Goal: Communication & Community: Answer question/provide support

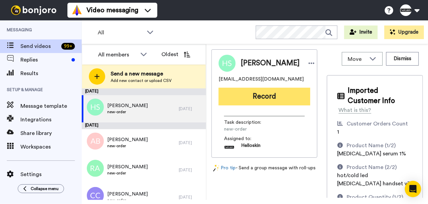
click at [268, 103] on button "Record" at bounding box center [264, 97] width 92 height 18
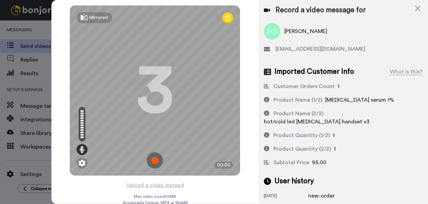
click at [157, 164] on img at bounding box center [155, 160] width 16 height 16
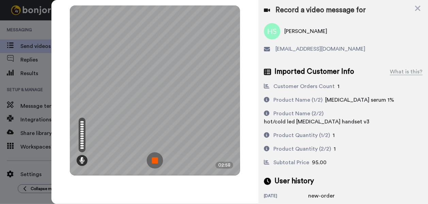
click at [155, 156] on img at bounding box center [155, 160] width 16 height 16
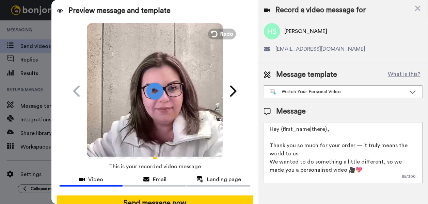
drag, startPoint x: 339, startPoint y: 134, endPoint x: 280, endPoint y: 130, distance: 59.4
click at [280, 130] on textarea "Hey {first_name|there}, Thank you so much for your order — it truly means the w…" at bounding box center [343, 152] width 159 height 61
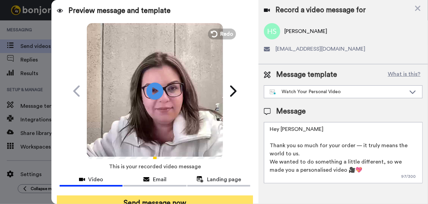
type textarea "Hey Hikari Thank you so much for your order — it truly means the world to us. W…"
click at [158, 197] on button "Send message now" at bounding box center [155, 204] width 196 height 16
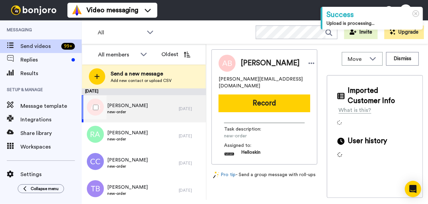
click at [137, 112] on div "Anna Bryers new-order" at bounding box center [130, 108] width 97 height 27
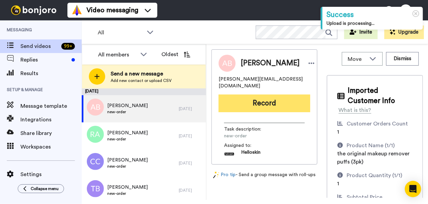
click at [274, 96] on button "Record" at bounding box center [264, 104] width 92 height 18
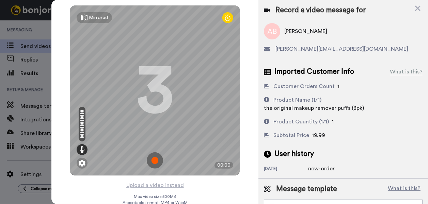
click at [149, 160] on img at bounding box center [155, 160] width 16 height 16
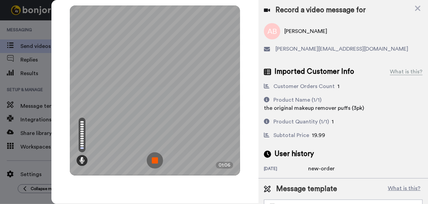
click at [157, 160] on img at bounding box center [155, 160] width 16 height 16
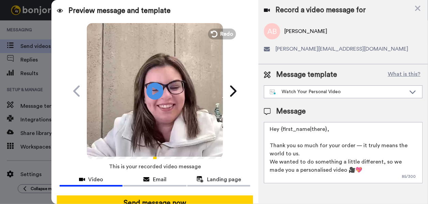
drag, startPoint x: 315, startPoint y: 132, endPoint x: 282, endPoint y: 131, distance: 33.7
click at [282, 131] on textarea "Hey {first_name|there}, Thank you so much for your order — it truly means the w…" at bounding box center [343, 152] width 159 height 61
type textarea "Hey Anna Thank you so much for your order — it truly means the world to us. We …"
click at [203, 194] on div at bounding box center [155, 192] width 191 height 5
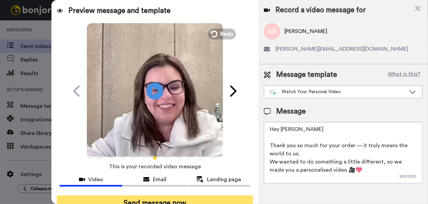
click at [204, 196] on button "Send message now" at bounding box center [155, 204] width 196 height 16
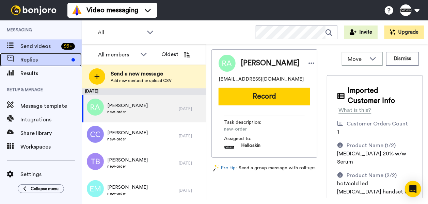
click at [53, 63] on span "Replies" at bounding box center [44, 60] width 48 height 8
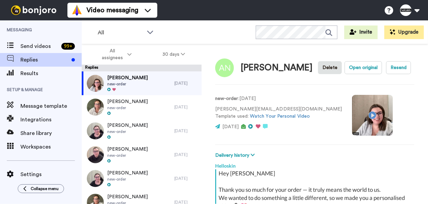
scroll to position [90, 0]
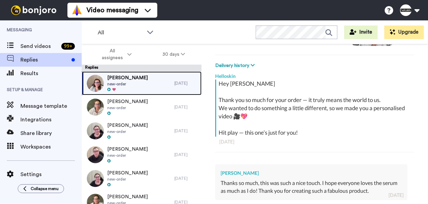
click at [148, 91] on div "[PERSON_NAME] Nation new-order" at bounding box center [128, 83] width 93 height 24
type textarea "x"
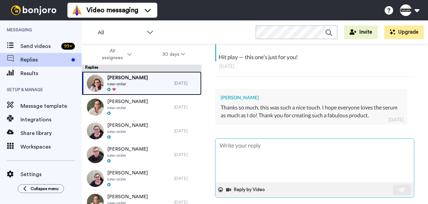
scroll to position [166, 0]
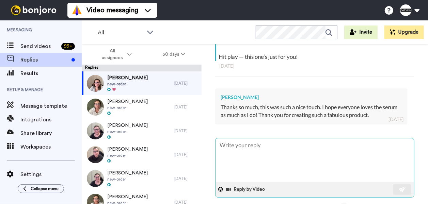
click at [295, 158] on textarea at bounding box center [314, 161] width 198 height 44
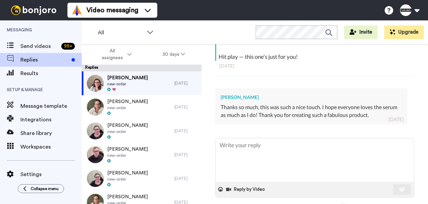
type textarea "H"
type textarea "x"
type textarea "Hi"
type textarea "x"
type textarea "Hi"
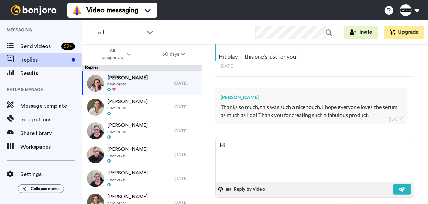
type textarea "x"
type textarea "Hi A"
type textarea "x"
type textarea "Hi An"
type textarea "x"
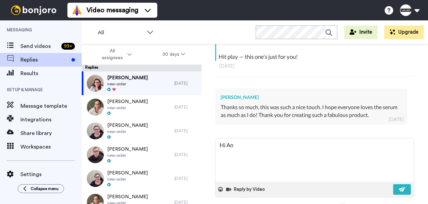
type textarea "Hi Ani"
type textarea "x"
type textarea "Hi Anit"
type textarea "x"
type textarea "Hi Anita"
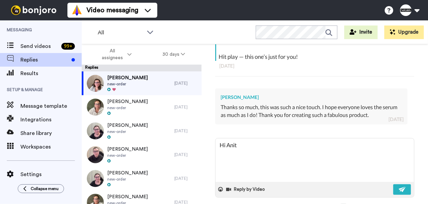
type textarea "x"
type textarea "Hi Anita"
type textarea "x"
type textarea "Hi Anita."
type textarea "x"
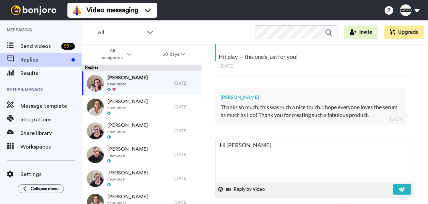
type textarea "Hi Anita."
type textarea "x"
type textarea "Hi Anita"
type textarea "x"
type textarea "Hi Anita,"
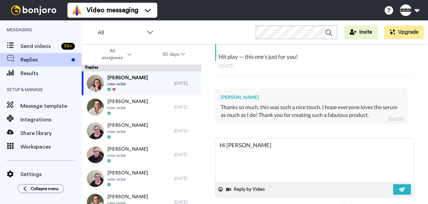
type textarea "x"
type textarea "Hi Anita,"
type textarea "x"
type textarea "Hi Anita, y"
type textarea "x"
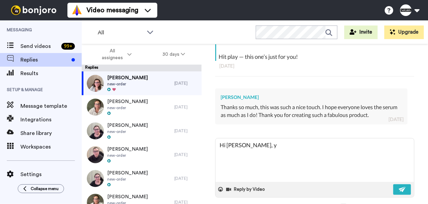
type textarea "Hi Anita, yo"
type textarea "x"
type textarea "Hi Anita, you"
type textarea "x"
type textarea "Hi Anita, you"
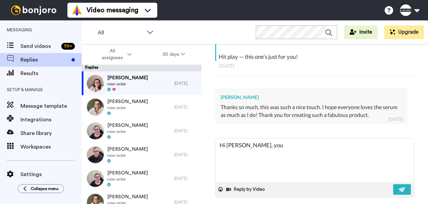
type textarea "x"
type textarea "Hi Anita, you a"
type textarea "x"
type textarea "Hi Anita, you ar"
type textarea "x"
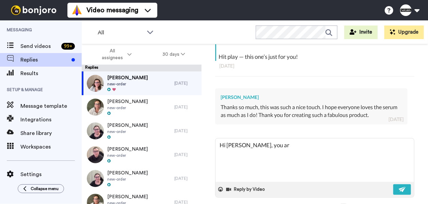
type textarea "Hi Anita, you are"
type textarea "x"
type textarea "Hi Anita, you are"
type textarea "x"
type textarea "Hi Anita, you are m"
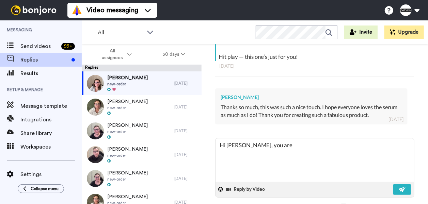
type textarea "x"
type textarea "Hi Anita, you are mo"
type textarea "x"
type textarea "Hi Anita, you are mos"
type textarea "x"
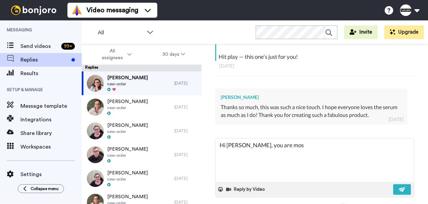
type textarea "Hi Anita, you are most"
type textarea "x"
type textarea "Hi Anita, you are most"
type textarea "x"
type textarea "Hi Anita, you are most w"
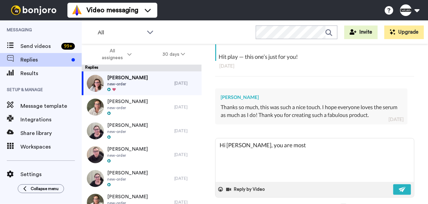
type textarea "x"
type textarea "Hi Anita, you are most we"
type textarea "x"
type textarea "Hi Anita, you are most wel"
type textarea "x"
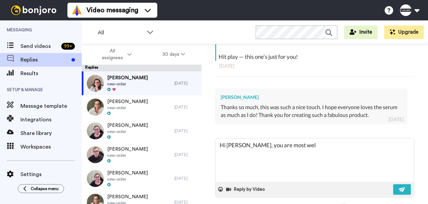
type textarea "Hi Anita, you are most welc"
type textarea "x"
type textarea "Hi Anita, you are most welco"
type textarea "x"
type textarea "Hi Anita, you are most welcom"
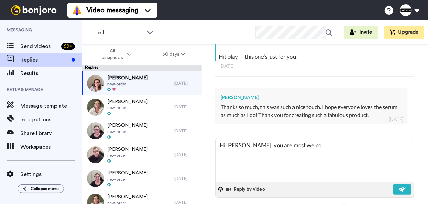
type textarea "x"
type textarea "Hi Anita, you are most welcome"
type textarea "x"
type textarea "Hi Anita, you are most welcome!"
type textarea "x"
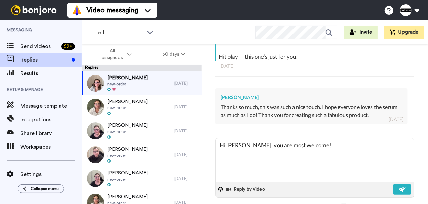
type textarea "Hi Anita, you are most welcome!"
type textarea "x"
type textarea "Hi Anita, you are most welcome! W"
type textarea "x"
type textarea "Hi Anita, you are most welcome! We"
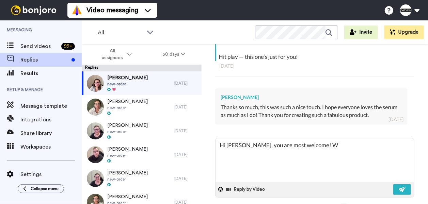
type textarea "x"
type textarea "Hi Anita, you are most welcome! We"
type textarea "x"
type textarea "Hi Anita, you are most welcome! We l"
type textarea "x"
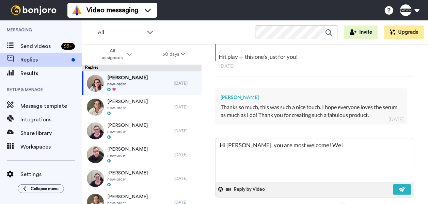
type textarea "Hi Anita, you are most welcome! We lo"
type textarea "x"
type textarea "Hi Anita, you are most welcome! We loo"
type textarea "x"
type textarea "Hi Anita, you are most welcome! We look"
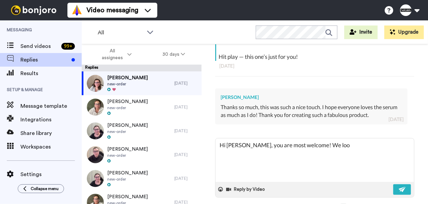
type textarea "x"
type textarea "Hi Anita, you are most welcome! We look"
type textarea "x"
type textarea "Hi Anita, you are most welcome! We look f"
type textarea "x"
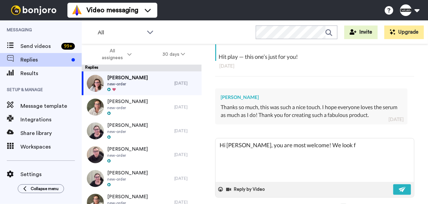
type textarea "Hi Anita, you are most welcome! We look fo"
type textarea "x"
type textarea "Hi Anita, you are most welcome! We look for"
type textarea "x"
type textarea "Hi Anita, you are most welcome! We look forw"
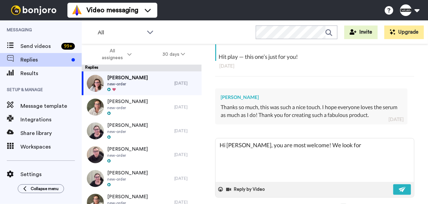
type textarea "x"
type textarea "Hi Anita, you are most welcome! We look forwa"
type textarea "x"
type textarea "Hi Anita, you are most welcome! We look forwar"
type textarea "x"
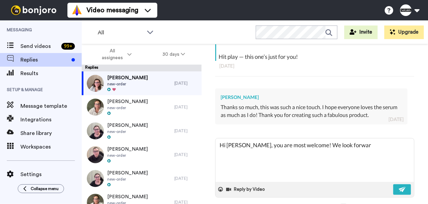
type textarea "Hi Anita, you are most welcome! We look forward"
type textarea "x"
type textarea "Hi Anita, you are most welcome! We look forward"
type textarea "x"
type textarea "Hi Anita, you are most welcome! We look forward t"
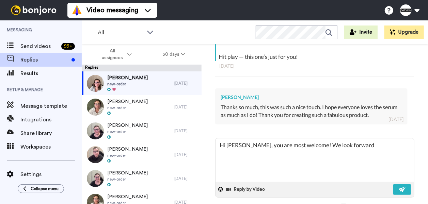
type textarea "x"
type textarea "Hi Anita, you are most welcome! We look forward to"
type textarea "x"
type textarea "Hi Anita, you are most welcome! We look forward to"
type textarea "x"
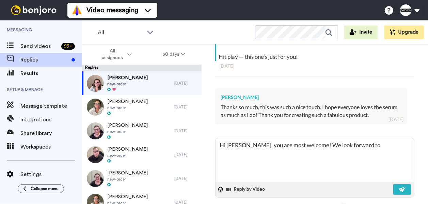
type textarea "Hi Anita, you are most welcome! We look forward to"
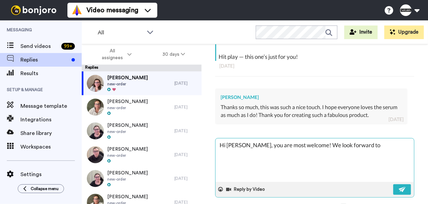
drag, startPoint x: 359, startPoint y: 145, endPoint x: 304, endPoint y: 146, distance: 55.1
click at [304, 146] on textarea "Hi Anita, you are most welcome! We look forward to" at bounding box center [314, 161] width 198 height 44
click at [303, 146] on textarea "Hi Anita, you are most welcome! We look forward to" at bounding box center [314, 161] width 198 height 44
drag, startPoint x: 303, startPoint y: 144, endPoint x: 363, endPoint y: 146, distance: 60.9
click at [363, 146] on textarea "Hi Anita, you are most welcome! We look forward to" at bounding box center [314, 161] width 198 height 44
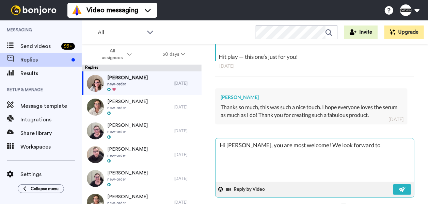
type textarea "x"
click at [367, 144] on textarea "Hi Anita, you are most welcome! We look forward to" at bounding box center [314, 161] width 198 height 44
drag, startPoint x: 367, startPoint y: 144, endPoint x: 303, endPoint y: 144, distance: 64.7
click at [303, 144] on textarea "Hi Anita, you are most welcome! We look forward to" at bounding box center [314, 161] width 198 height 44
type textarea "Hi Anita, you are most welcome!"
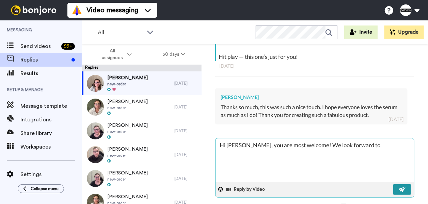
type textarea "x"
type textarea "Hi Anita, you are most welcome!"
click at [403, 188] on button at bounding box center [402, 189] width 18 height 11
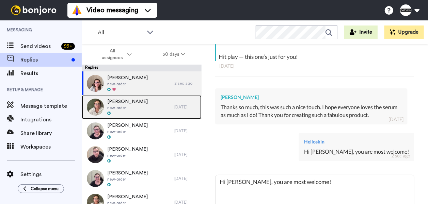
click at [157, 107] on div "Valora Simpson new-order" at bounding box center [128, 107] width 93 height 24
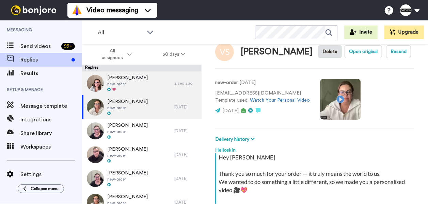
scroll to position [90, 0]
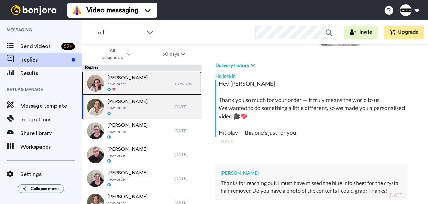
click at [135, 83] on div "Anita Nation new-order" at bounding box center [128, 83] width 93 height 24
type textarea "x"
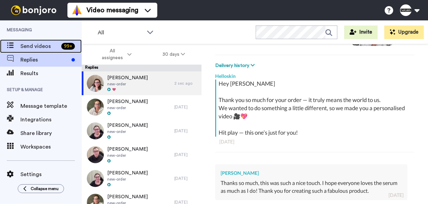
click at [53, 49] on span "Send videos" at bounding box center [39, 46] width 38 height 8
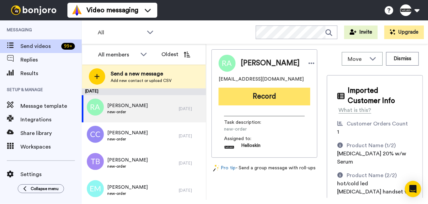
click at [247, 105] on button "Record" at bounding box center [264, 97] width 92 height 18
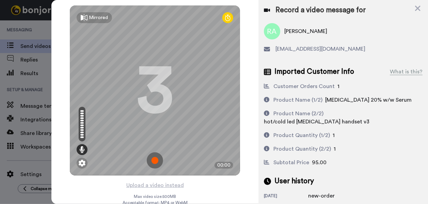
click at [156, 159] on img at bounding box center [155, 160] width 16 height 16
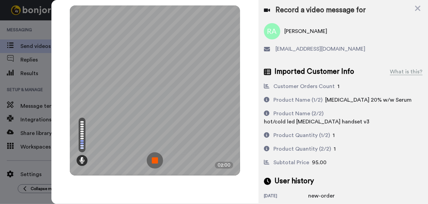
click at [156, 158] on img at bounding box center [155, 160] width 16 height 16
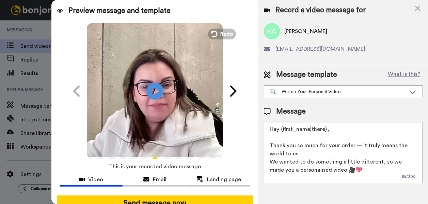
drag, startPoint x: 331, startPoint y: 130, endPoint x: 281, endPoint y: 131, distance: 49.4
click at [281, 131] on textarea "Hey {first_name|there}, Thank you so much for your order — it truly means the w…" at bounding box center [343, 152] width 159 height 61
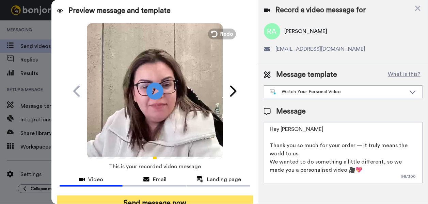
type textarea "Hey Ronika Thank you so much for your order — it truly means the world to us. W…"
click at [174, 199] on button "Send message now" at bounding box center [155, 204] width 196 height 16
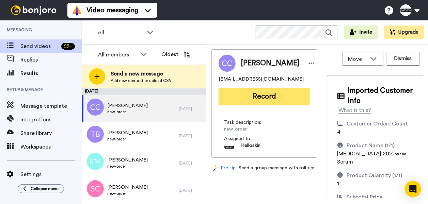
click at [274, 99] on button "Record" at bounding box center [264, 97] width 92 height 18
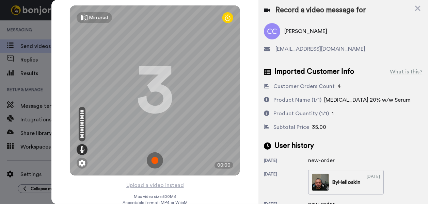
click at [151, 159] on img at bounding box center [155, 160] width 16 height 16
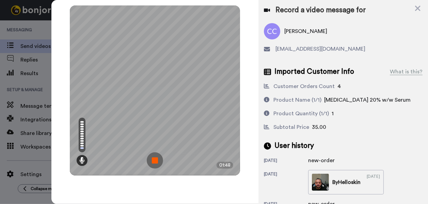
click at [158, 159] on img at bounding box center [155, 160] width 16 height 16
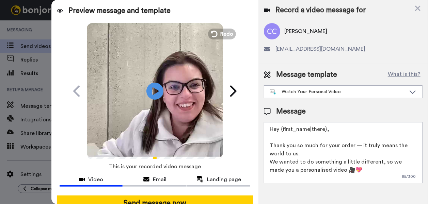
drag, startPoint x: 327, startPoint y: 130, endPoint x: 281, endPoint y: 131, distance: 46.0
click at [281, 131] on textarea "Hey {first_name|there}, Thank you so much for your order — it truly means the w…" at bounding box center [343, 152] width 159 height 61
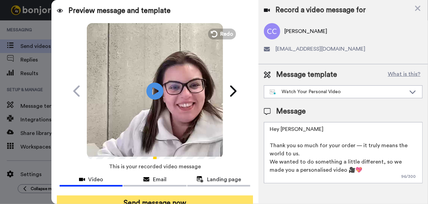
type textarea "Hey Caroline Thank you so much for your order — it truly means the world to us.…"
click at [204, 198] on button "Send message now" at bounding box center [155, 204] width 196 height 16
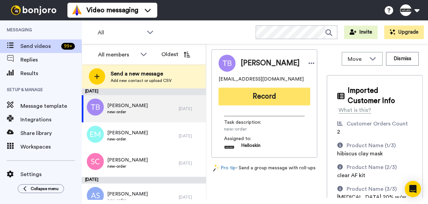
click at [254, 102] on button "Record" at bounding box center [264, 97] width 92 height 18
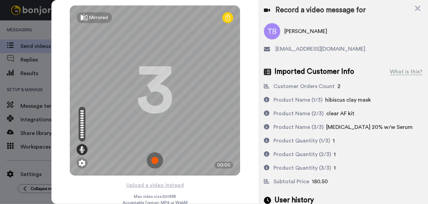
click at [147, 157] on img at bounding box center [155, 160] width 16 height 16
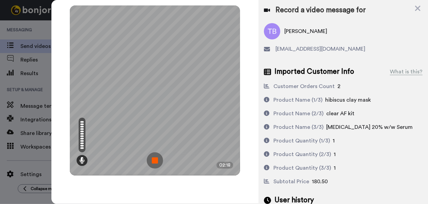
click at [156, 158] on img at bounding box center [155, 160] width 16 height 16
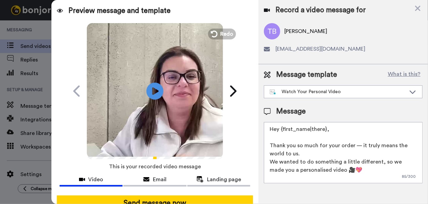
drag, startPoint x: 343, startPoint y: 127, endPoint x: 288, endPoint y: 128, distance: 55.8
click at [288, 128] on textarea "Hey {first_name|there}, Thank you so much for your order — it truly means the w…" at bounding box center [343, 152] width 159 height 61
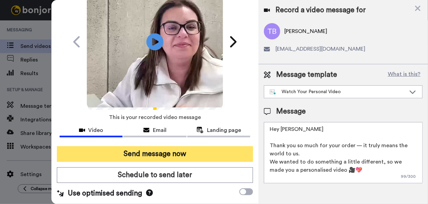
type textarea "Hey Tracy Thank you so much for your order — it truly means the world to us. We…"
click at [168, 153] on button "Send message now" at bounding box center [155, 154] width 196 height 16
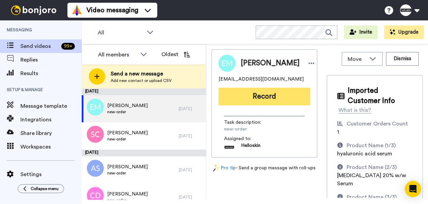
click at [278, 103] on button "Record" at bounding box center [264, 97] width 92 height 18
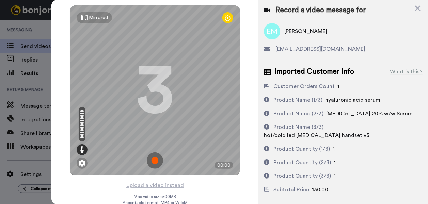
click at [150, 158] on img at bounding box center [155, 160] width 16 height 16
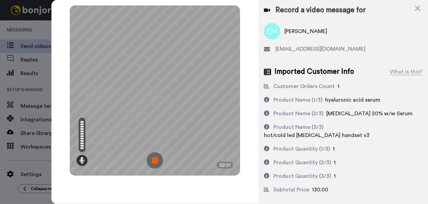
click at [151, 157] on img at bounding box center [155, 160] width 16 height 16
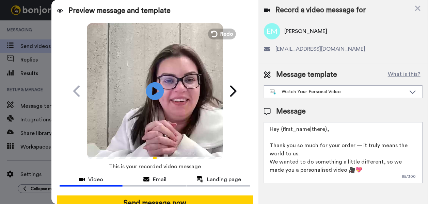
click at [156, 96] on icon at bounding box center [155, 91] width 18 height 18
drag, startPoint x: 337, startPoint y: 129, endPoint x: 282, endPoint y: 130, distance: 54.8
click at [282, 130] on textarea "Hey {first_name|there}, Thank you so much for your order — it truly means the w…" at bounding box center [343, 152] width 159 height 61
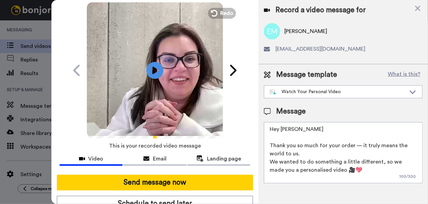
scroll to position [52, 0]
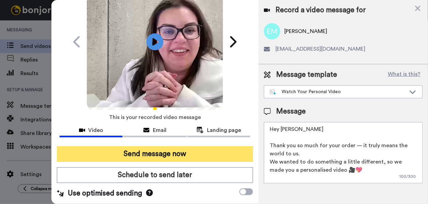
type textarea "Hey Emma Thank you so much for your order — it truly means the world to us. We …"
click at [184, 146] on button "Send message now" at bounding box center [155, 154] width 196 height 16
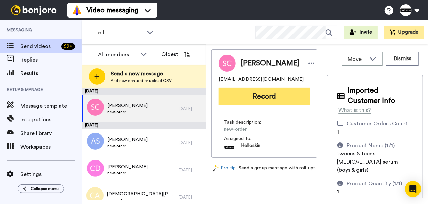
click at [281, 102] on button "Record" at bounding box center [264, 97] width 92 height 18
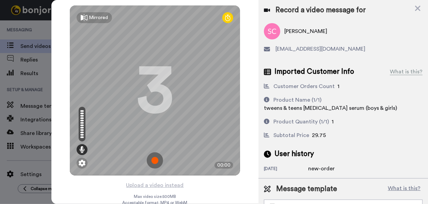
click at [155, 156] on img at bounding box center [155, 160] width 16 height 16
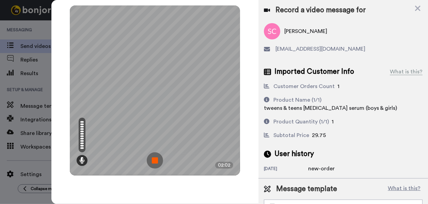
click at [154, 159] on img at bounding box center [155, 160] width 16 height 16
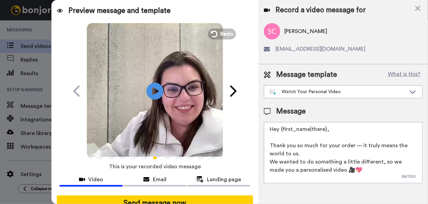
drag, startPoint x: 347, startPoint y: 131, endPoint x: 345, endPoint y: 148, distance: 17.1
click at [283, 129] on textarea "Hey {first_name|there}, Thank you so much for your order — it truly means the w…" at bounding box center [343, 152] width 159 height 61
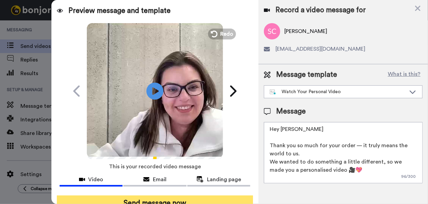
type textarea "Hey Samantha Thank you so much for your order — it truly means the world to us.…"
click at [196, 199] on button "Send message now" at bounding box center [155, 204] width 196 height 16
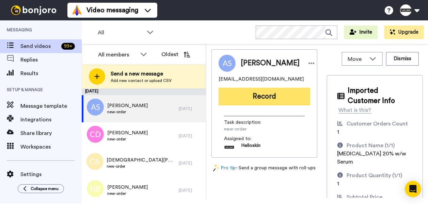
click at [271, 101] on button "Record" at bounding box center [264, 97] width 92 height 18
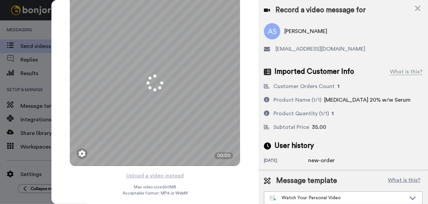
scroll to position [14, 0]
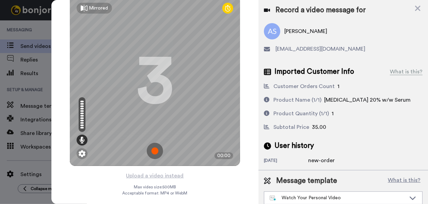
click at [149, 143] on img at bounding box center [155, 151] width 16 height 16
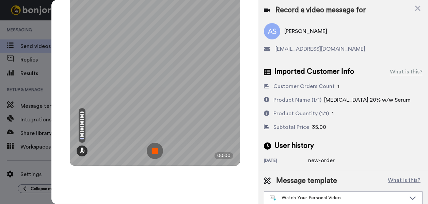
scroll to position [0, 0]
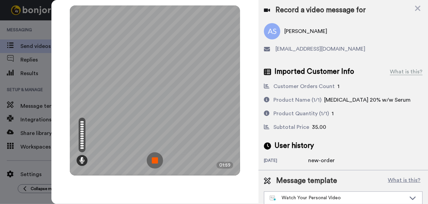
click at [153, 158] on img at bounding box center [155, 160] width 16 height 16
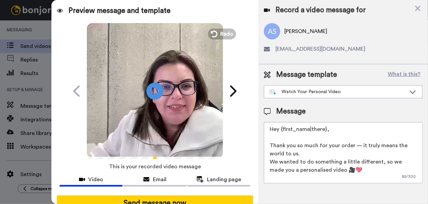
drag, startPoint x: 344, startPoint y: 127, endPoint x: 280, endPoint y: 130, distance: 64.0
click at [280, 130] on textarea "Hey {first_name|there}, Thank you so much for your order — it truly means the w…" at bounding box center [343, 152] width 159 height 61
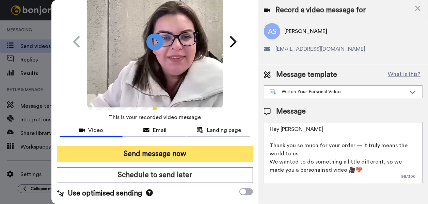
type textarea "Hey Alison Thank you so much for your order — it truly means the world to us. W…"
click at [172, 149] on button "Send message now" at bounding box center [155, 154] width 196 height 16
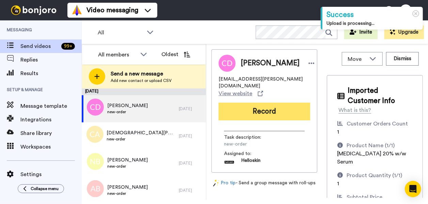
click at [234, 110] on button "Record" at bounding box center [264, 112] width 92 height 18
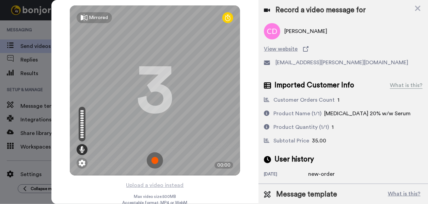
click at [152, 159] on img at bounding box center [155, 160] width 16 height 16
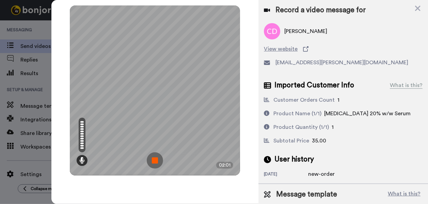
click at [159, 159] on img at bounding box center [155, 160] width 16 height 16
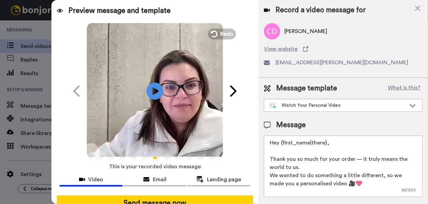
drag, startPoint x: 347, startPoint y: 143, endPoint x: 283, endPoint y: 140, distance: 64.4
click at [283, 140] on textarea "Hey {first_name|there}, Thank you so much for your order — it truly means the w…" at bounding box center [343, 166] width 159 height 61
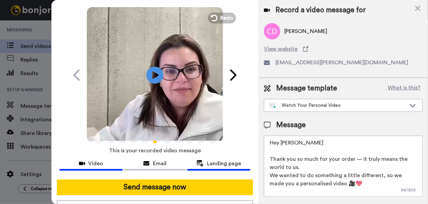
scroll to position [16, 0]
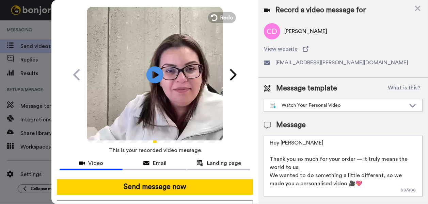
type textarea "Hey Craig Thank you so much for your order — it truly means the world to us. We…"
click at [202, 179] on div at bounding box center [155, 176] width 191 height 5
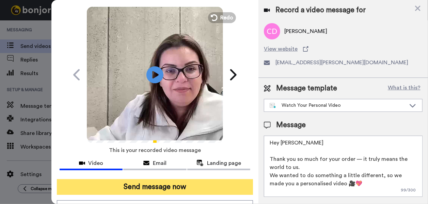
click at [206, 181] on button "Send message now" at bounding box center [155, 187] width 196 height 16
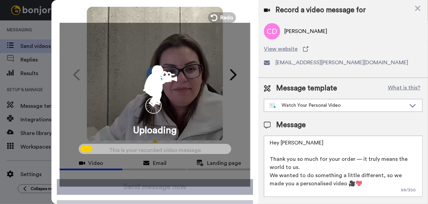
click at [207, 181] on div "Uploading" at bounding box center [155, 105] width 191 height 164
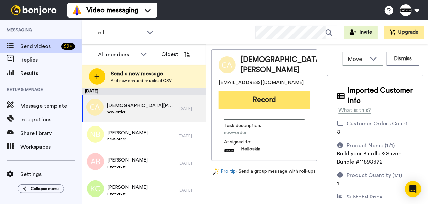
click at [278, 104] on button "Record" at bounding box center [264, 100] width 92 height 18
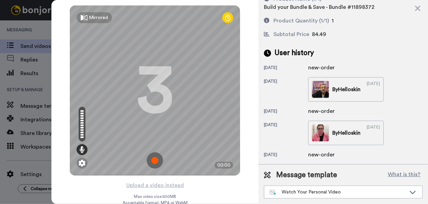
scroll to position [104, 0]
click at [147, 159] on img at bounding box center [155, 160] width 16 height 16
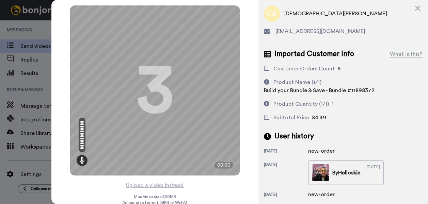
scroll to position [0, 0]
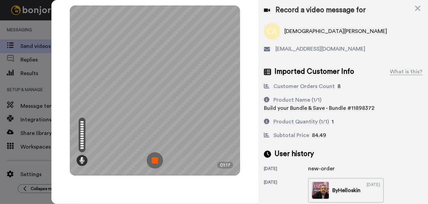
click at [151, 158] on img at bounding box center [155, 160] width 16 height 16
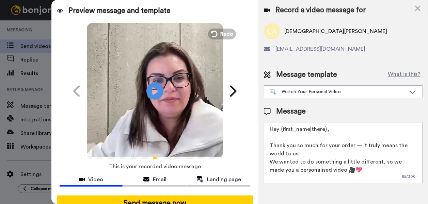
drag, startPoint x: 330, startPoint y: 130, endPoint x: 287, endPoint y: 131, distance: 43.6
click at [287, 131] on textarea "Hey {first_name|there}, Thank you so much for your order — it truly means the w…" at bounding box center [343, 152] width 159 height 61
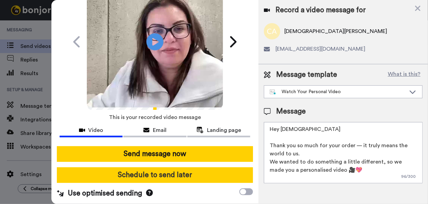
scroll to position [52, 0]
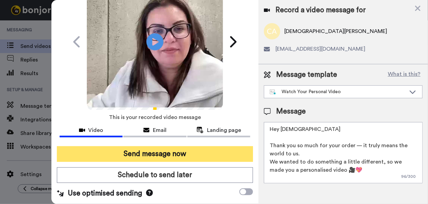
type textarea "Hey Christen Thank you so much for your order — it truly means the world to us.…"
click at [192, 156] on button "Send message now" at bounding box center [155, 154] width 196 height 16
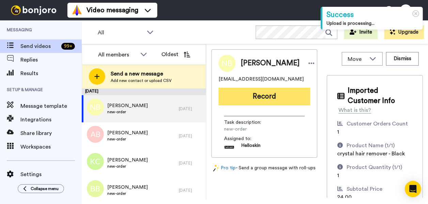
click at [226, 100] on button "Record" at bounding box center [264, 97] width 92 height 18
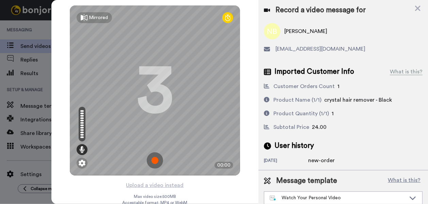
click at [151, 157] on img at bounding box center [155, 160] width 16 height 16
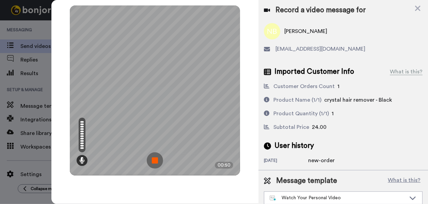
click at [154, 157] on img at bounding box center [155, 160] width 16 height 16
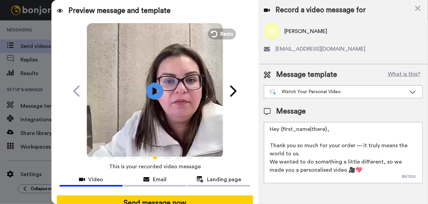
drag, startPoint x: 326, startPoint y: 133, endPoint x: 280, endPoint y: 131, distance: 45.6
click at [280, 131] on textarea "Hey {first_name|there}, Thank you so much for your order — it truly means the w…" at bounding box center [343, 152] width 159 height 61
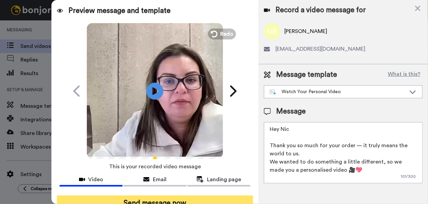
type textarea "Hey Nic Thank you so much for your order — it truly means the world to us. We w…"
click at [212, 196] on button "Send message now" at bounding box center [155, 204] width 196 height 16
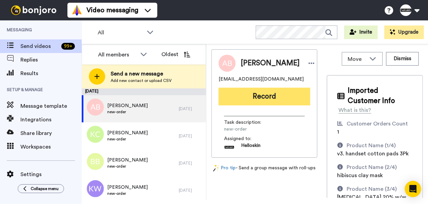
click at [274, 101] on button "Record" at bounding box center [264, 97] width 92 height 18
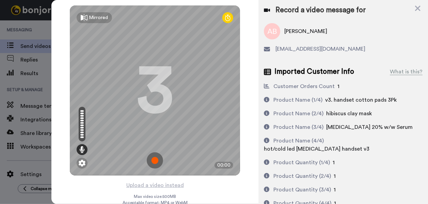
click at [150, 157] on img at bounding box center [155, 160] width 16 height 16
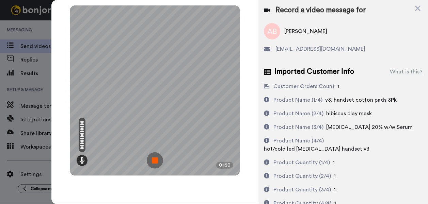
click at [153, 159] on img at bounding box center [155, 160] width 16 height 16
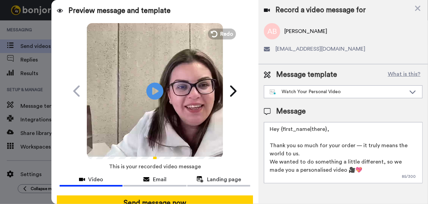
drag, startPoint x: 334, startPoint y: 133, endPoint x: 282, endPoint y: 130, distance: 51.8
click at [282, 130] on textarea "Hey {first_name|there}, Thank you so much for your order — it truly means the w…" at bounding box center [343, 152] width 159 height 61
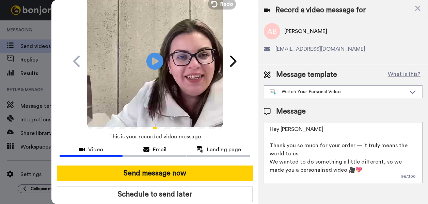
scroll to position [52, 0]
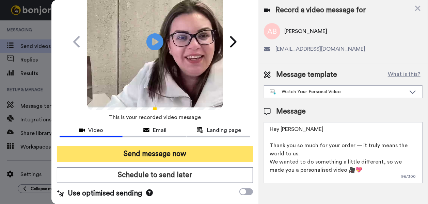
type textarea "Hey Aashiana Thank you so much for your order — it truly means the world to us.…"
click at [183, 148] on button "Send message now" at bounding box center [155, 154] width 196 height 16
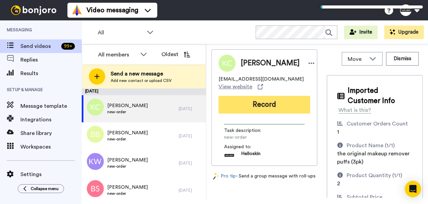
click at [273, 108] on button "Record" at bounding box center [264, 105] width 92 height 18
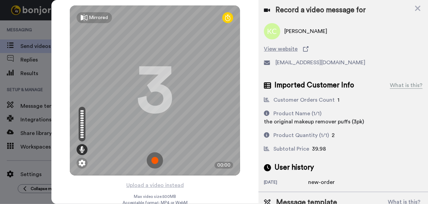
click at [151, 161] on img at bounding box center [155, 160] width 16 height 16
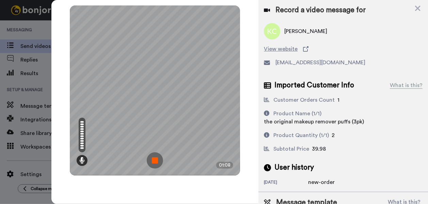
click at [153, 156] on img at bounding box center [155, 160] width 16 height 16
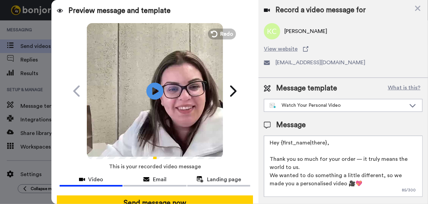
drag, startPoint x: 318, startPoint y: 143, endPoint x: 284, endPoint y: 143, distance: 33.3
click at [284, 143] on textarea "Hey {first_name|there}, Thank you so much for your order — it truly means the w…" at bounding box center [343, 166] width 159 height 61
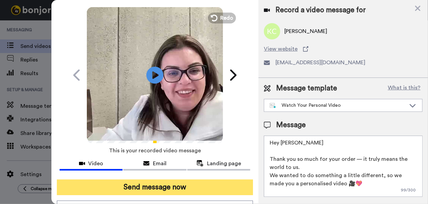
type textarea "Hey Kerry Thank you so much for your order — it truly means the world to us. We…"
click at [208, 188] on button "Send message now" at bounding box center [155, 188] width 196 height 16
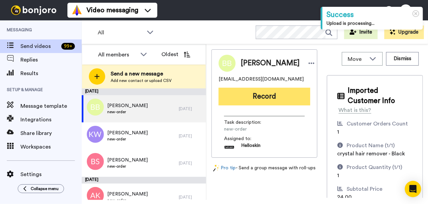
click at [265, 100] on button "Record" at bounding box center [264, 97] width 92 height 18
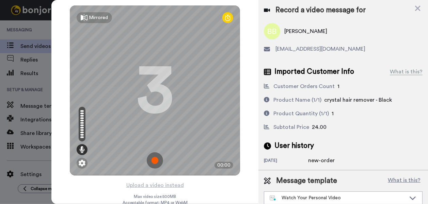
click at [154, 159] on img at bounding box center [155, 160] width 16 height 16
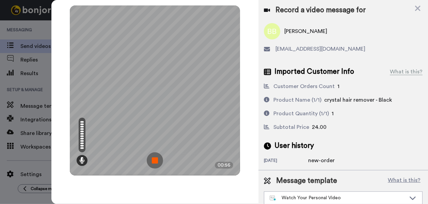
click at [153, 158] on img at bounding box center [155, 160] width 16 height 16
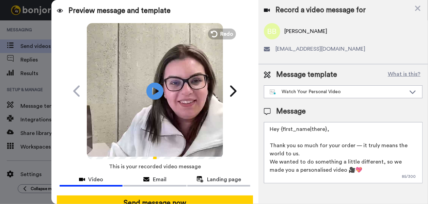
drag, startPoint x: 328, startPoint y: 130, endPoint x: 282, endPoint y: 130, distance: 45.9
click at [282, 130] on textarea "Hey {first_name|there}, Thank you so much for your order — it truly means the w…" at bounding box center [343, 152] width 159 height 61
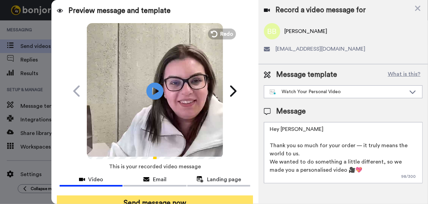
type textarea "Hey [PERSON_NAME] Thank you so much for your order — it truly means the world t…"
click at [184, 196] on button "Send message now" at bounding box center [155, 204] width 196 height 16
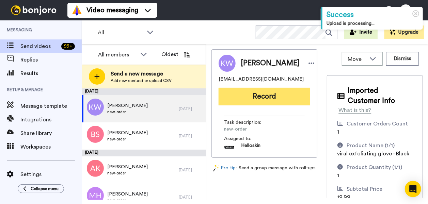
click at [245, 105] on button "Record" at bounding box center [264, 97] width 92 height 18
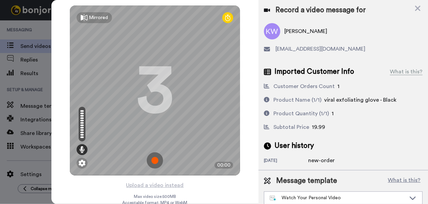
click at [158, 159] on img at bounding box center [155, 160] width 16 height 16
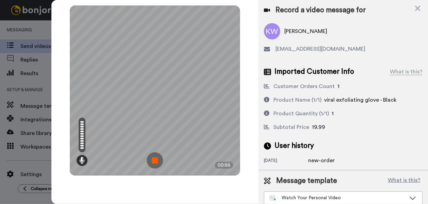
click at [155, 159] on img at bounding box center [155, 160] width 16 height 16
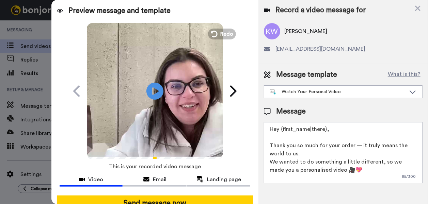
drag, startPoint x: 356, startPoint y: 130, endPoint x: 284, endPoint y: 130, distance: 72.1
click at [284, 130] on textarea "Hey {first_name|there}, Thank you so much for your order — it truly means the w…" at bounding box center [343, 152] width 159 height 61
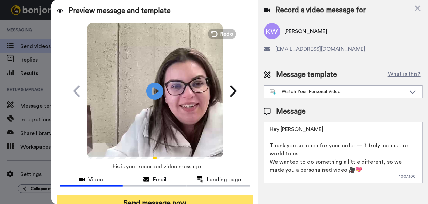
type textarea "Hey Kate Thank you so much for your order — it truly means the world to us. We …"
click at [222, 198] on button "Send message now" at bounding box center [155, 204] width 196 height 16
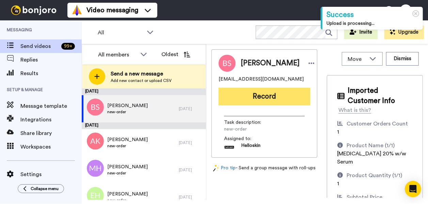
click at [232, 92] on button "Record" at bounding box center [264, 97] width 92 height 18
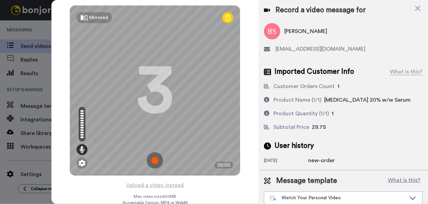
click at [151, 156] on img at bounding box center [155, 160] width 16 height 16
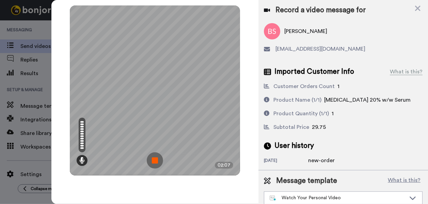
click at [151, 161] on img at bounding box center [155, 160] width 16 height 16
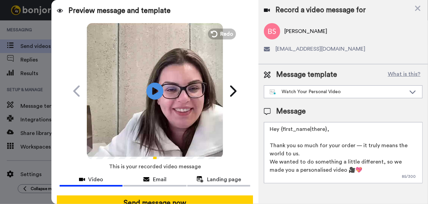
drag, startPoint x: 329, startPoint y: 130, endPoint x: 282, endPoint y: 132, distance: 47.3
click at [282, 132] on textarea "Hey {first_name|there}, Thank you so much for your order — it truly means the w…" at bounding box center [343, 152] width 159 height 61
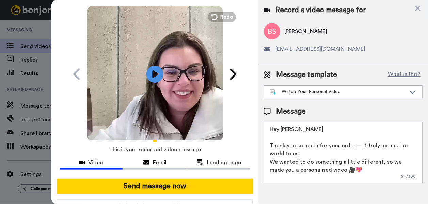
scroll to position [27, 0]
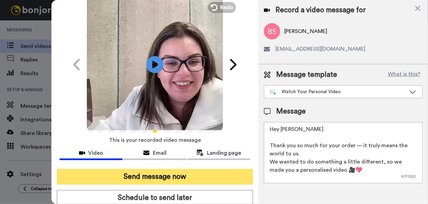
type textarea "Hey Brianna Thank you so much for your order — it truly means the world to us. …"
click at [160, 175] on button "Send message now" at bounding box center [155, 177] width 196 height 16
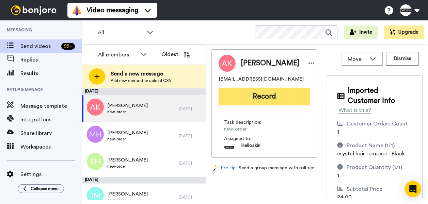
click at [253, 105] on button "Record" at bounding box center [264, 97] width 92 height 18
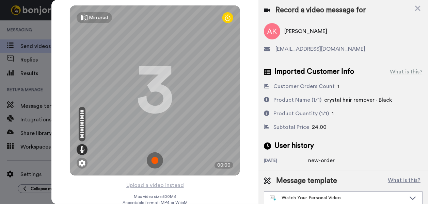
click at [154, 160] on img at bounding box center [155, 160] width 16 height 16
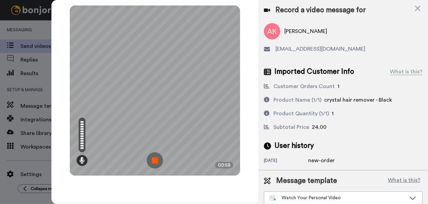
click at [155, 158] on img at bounding box center [155, 160] width 16 height 16
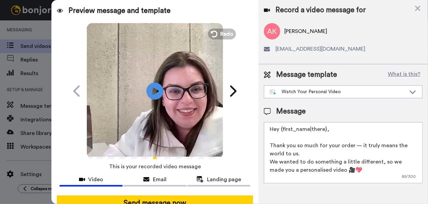
drag, startPoint x: 324, startPoint y: 133, endPoint x: 281, endPoint y: 131, distance: 42.2
click at [281, 131] on textarea "Hey {first_name|there}, Thank you so much for your order — it truly means the w…" at bounding box center [343, 152] width 159 height 61
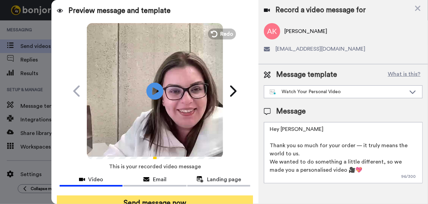
type textarea "Hey Annette Thank you so much for your order — it truly means the world to us. …"
click at [177, 197] on button "Send message now" at bounding box center [155, 204] width 196 height 16
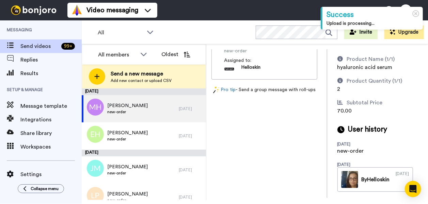
scroll to position [89, 0]
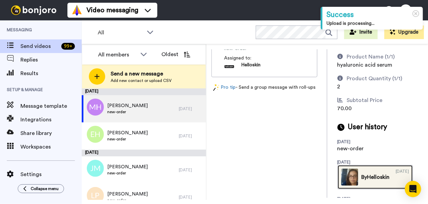
click at [341, 169] on img at bounding box center [349, 177] width 17 height 17
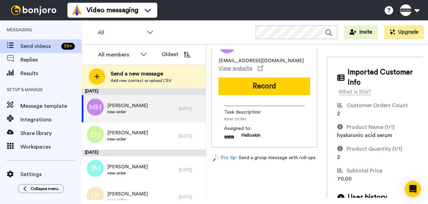
scroll to position [0, 0]
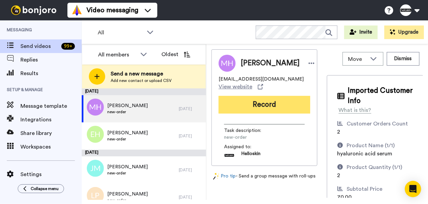
click at [261, 102] on button "Record" at bounding box center [264, 105] width 92 height 18
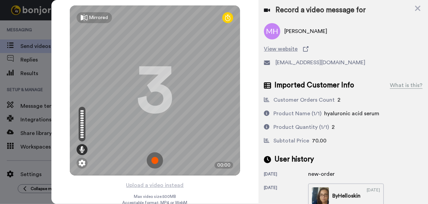
click at [150, 161] on img at bounding box center [155, 160] width 16 height 16
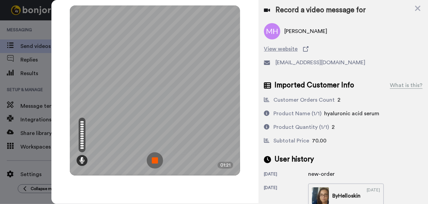
click at [160, 162] on img at bounding box center [155, 160] width 16 height 16
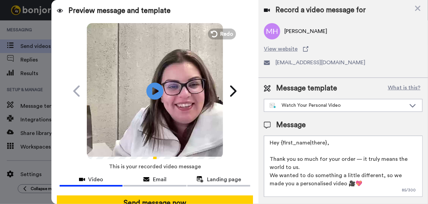
drag, startPoint x: 335, startPoint y: 140, endPoint x: 282, endPoint y: 145, distance: 53.0
click at [282, 145] on textarea "Hey {first_name|there}, Thank you so much for your order — it truly means the w…" at bounding box center [343, 166] width 159 height 61
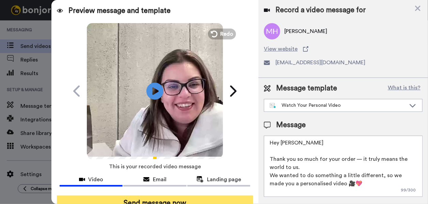
type textarea "Hey Maria Thank you so much for your order — it truly means the world to us. We…"
click at [147, 196] on button "Send message now" at bounding box center [155, 204] width 196 height 16
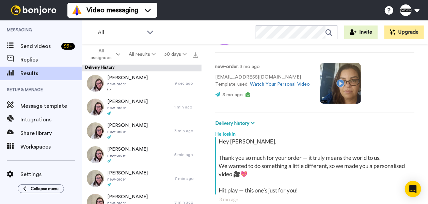
scroll to position [30, 0]
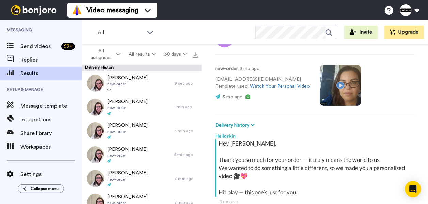
click at [333, 90] on video at bounding box center [340, 85] width 41 height 41
click at [348, 85] on video at bounding box center [340, 85] width 41 height 41
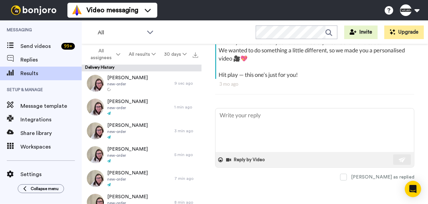
scroll to position [0, 0]
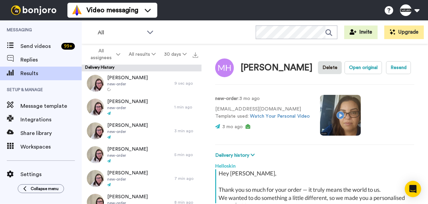
type textarea "x"
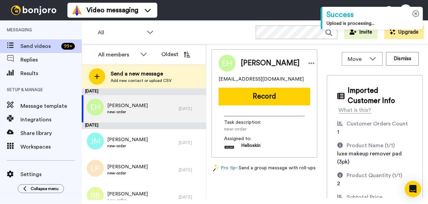
click at [418, 10] on icon at bounding box center [415, 13] width 7 height 7
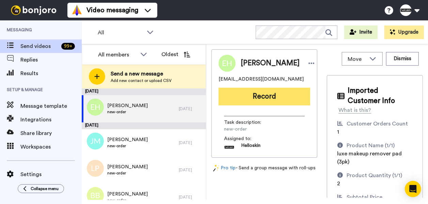
click at [244, 103] on button "Record" at bounding box center [264, 97] width 92 height 18
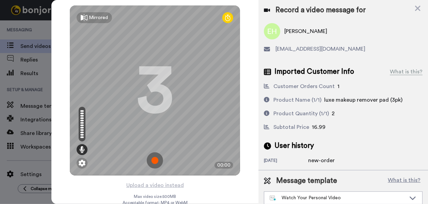
click at [152, 157] on img at bounding box center [155, 160] width 16 height 16
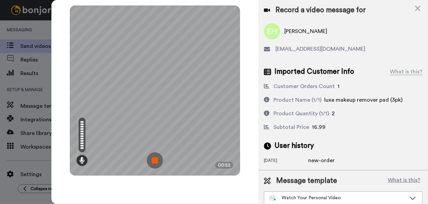
click at [154, 159] on img at bounding box center [155, 160] width 16 height 16
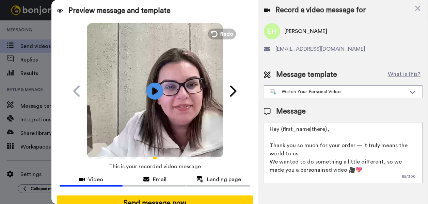
drag, startPoint x: 332, startPoint y: 132, endPoint x: 282, endPoint y: 130, distance: 50.4
click at [282, 130] on textarea "Hey {first_name|there}, Thank you so much for your order — it truly means the w…" at bounding box center [343, 152] width 159 height 61
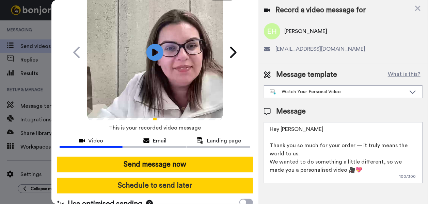
scroll to position [45, 0]
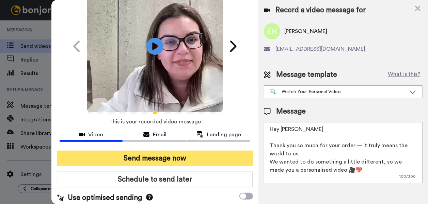
type textarea "Hey Emma Thank you so much for your order — it truly means the world to us. We …"
click at [182, 162] on button "Send message now" at bounding box center [155, 159] width 196 height 16
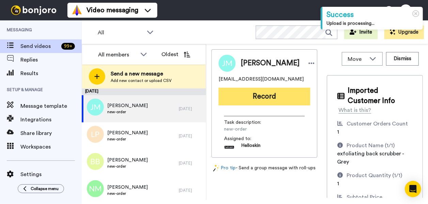
click at [244, 99] on button "Record" at bounding box center [264, 97] width 92 height 18
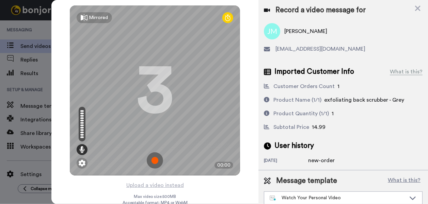
click at [153, 158] on img at bounding box center [155, 160] width 16 height 16
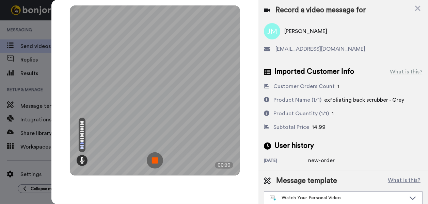
click at [154, 160] on img at bounding box center [155, 160] width 16 height 16
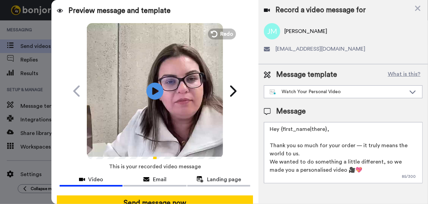
drag, startPoint x: 336, startPoint y: 131, endPoint x: 279, endPoint y: 129, distance: 56.9
click at [279, 129] on textarea "Hey {first_name|there}, Thank you so much for your order — it truly means the w…" at bounding box center [343, 152] width 159 height 61
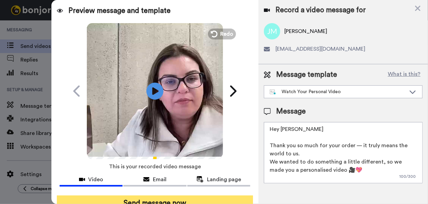
type textarea "Hey Jess Thank you so much for your order — it truly means the world to us. We …"
click at [180, 197] on button "Send message now" at bounding box center [155, 204] width 196 height 16
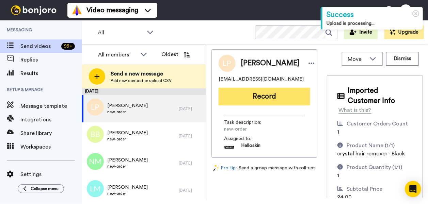
click at [260, 98] on button "Record" at bounding box center [264, 97] width 92 height 18
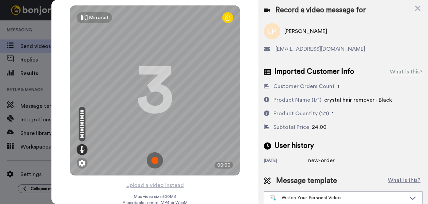
click at [149, 160] on img at bounding box center [155, 160] width 16 height 16
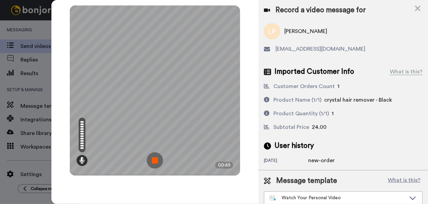
click at [155, 158] on img at bounding box center [155, 160] width 16 height 16
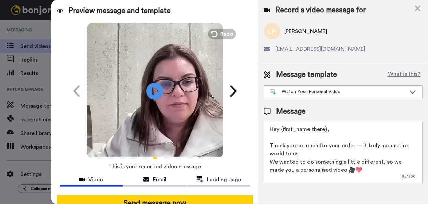
drag, startPoint x: 312, startPoint y: 128, endPoint x: 282, endPoint y: 129, distance: 29.3
click at [282, 129] on textarea "Hey {first_name|there}, Thank you so much for your order — it truly means the w…" at bounding box center [343, 152] width 159 height 61
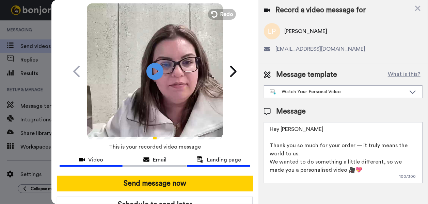
scroll to position [52, 0]
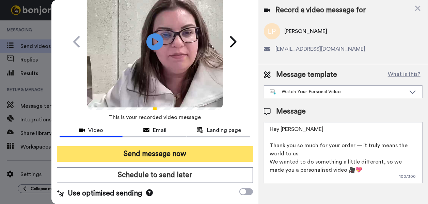
type textarea "Hey Leah Thank you so much for your order — it truly means the world to us. We …"
click at [233, 146] on button "Send message now" at bounding box center [155, 154] width 196 height 16
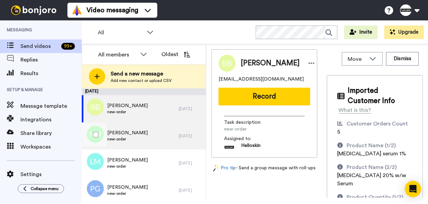
click at [179, 137] on div "[DATE]" at bounding box center [191, 135] width 24 height 5
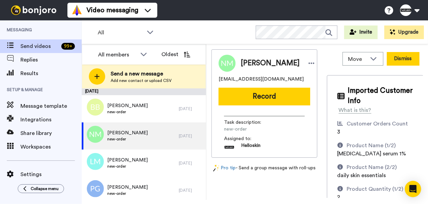
click at [387, 55] on button "Dismiss" at bounding box center [403, 59] width 33 height 14
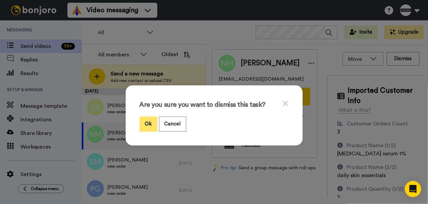
click at [143, 118] on button "Ok" at bounding box center [149, 124] width 18 height 15
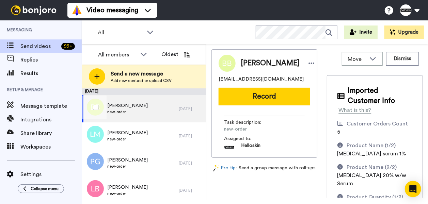
click at [137, 105] on div "Belinda Bool new-order" at bounding box center [130, 108] width 97 height 27
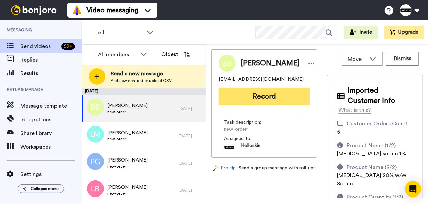
click at [248, 100] on button "Record" at bounding box center [264, 97] width 92 height 18
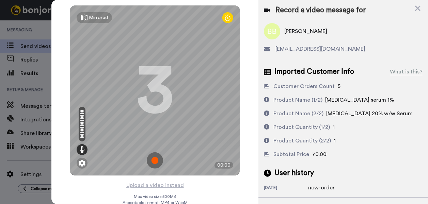
click at [147, 167] on img at bounding box center [155, 160] width 16 height 16
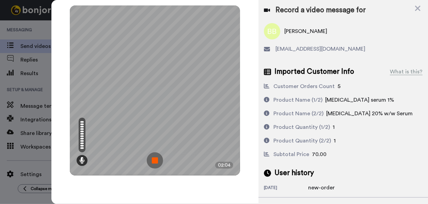
click at [155, 158] on img at bounding box center [155, 160] width 16 height 16
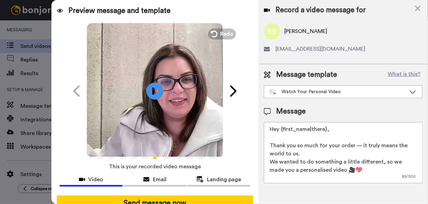
click at [321, 127] on textarea "Hey {first_name|there}, Thank you so much for your order — it truly means the w…" at bounding box center [343, 152] width 159 height 61
click at [319, 128] on textarea "Hey {first_name|there}, Thank you so much for your order — it truly means the w…" at bounding box center [343, 152] width 159 height 61
drag, startPoint x: 330, startPoint y: 129, endPoint x: 283, endPoint y: 132, distance: 47.8
click at [283, 132] on textarea "Hey {first_name|there}, Thank you so much for your order — it truly means the w…" at bounding box center [343, 152] width 159 height 61
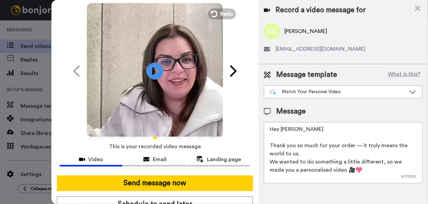
scroll to position [52, 0]
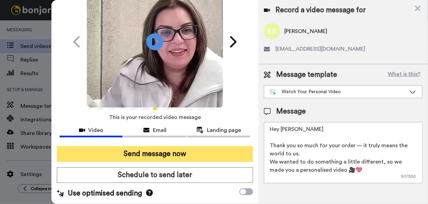
type textarea "Hey Belinda Thank you so much for your order — it truly means the world to us. …"
click at [165, 146] on button "Send message now" at bounding box center [155, 154] width 196 height 16
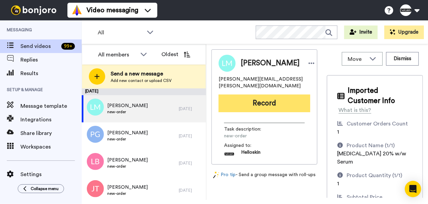
click at [276, 102] on button "Record" at bounding box center [264, 104] width 92 height 18
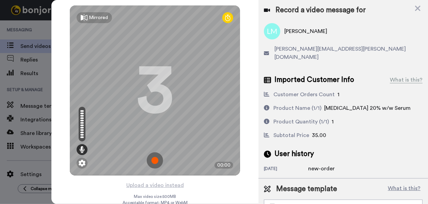
click at [151, 157] on img at bounding box center [155, 160] width 16 height 16
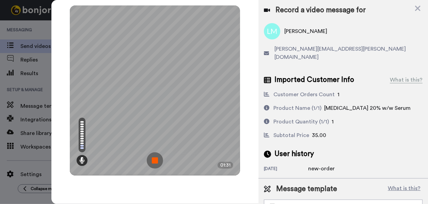
click at [159, 161] on img at bounding box center [155, 160] width 16 height 16
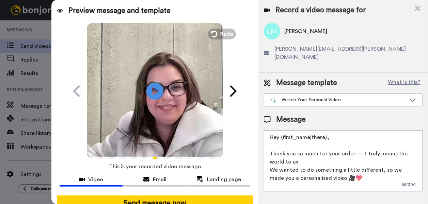
drag, startPoint x: 339, startPoint y: 132, endPoint x: 281, endPoint y: 133, distance: 58.5
click at [281, 133] on textarea "Hey {first_name|there}, Thank you so much for your order — it truly means the w…" at bounding box center [343, 160] width 159 height 61
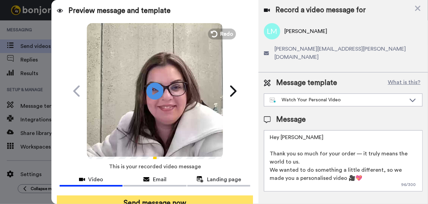
type textarea "Hey Lillian Thank you so much for your order — it truly means the world to us. …"
click at [87, 196] on button "Send message now" at bounding box center [155, 204] width 196 height 16
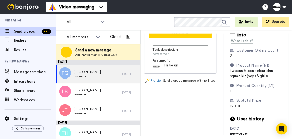
scroll to position [97, 0]
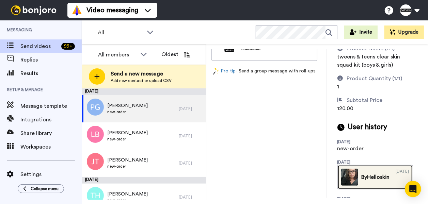
click at [337, 165] on link "By Helloskin 05/15/2025" at bounding box center [375, 177] width 76 height 25
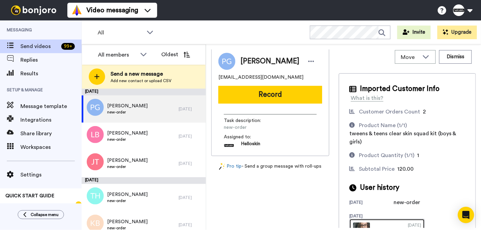
scroll to position [0, 0]
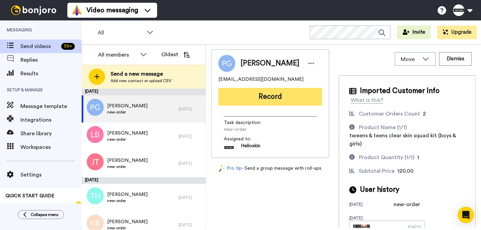
click at [307, 95] on button "Record" at bounding box center [270, 97] width 104 height 18
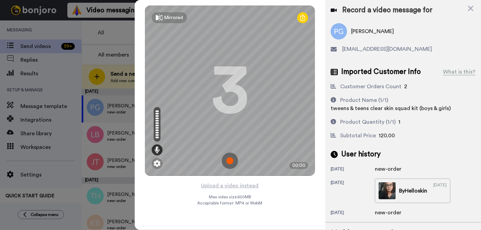
click at [231, 157] on img at bounding box center [230, 160] width 16 height 16
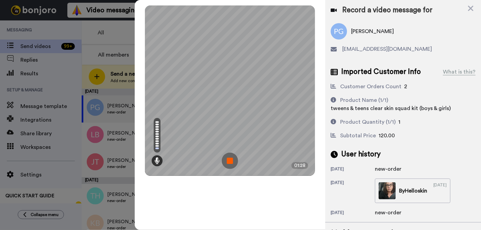
click at [228, 158] on img at bounding box center [230, 160] width 16 height 16
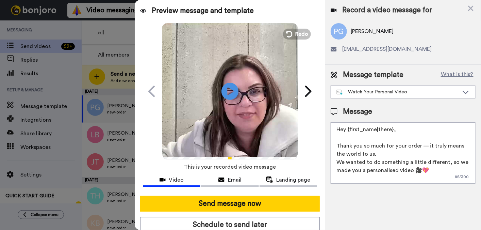
drag, startPoint x: 398, startPoint y: 132, endPoint x: 351, endPoint y: 133, distance: 47.3
click at [351, 133] on textarea "Hey {first_name|there}, Thank you so much for your order — it truly means the w…" at bounding box center [403, 152] width 145 height 61
drag, startPoint x: 396, startPoint y: 128, endPoint x: 377, endPoint y: 134, distance: 20.1
click at [347, 130] on textarea "Hey {first_name|there}, Thank you so much for your order — it truly means the w…" at bounding box center [403, 152] width 145 height 61
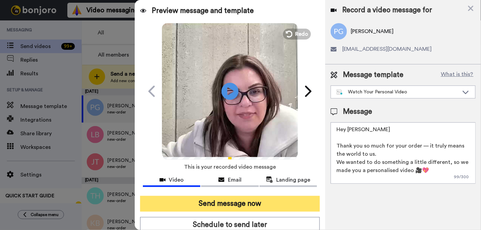
type textarea "Hey Pinar Thank you so much for your order — it truly means the world to us. We…"
drag, startPoint x: 196, startPoint y: 200, endPoint x: 243, endPoint y: 199, distance: 46.6
click at [196, 200] on button "Send message now" at bounding box center [230, 204] width 180 height 16
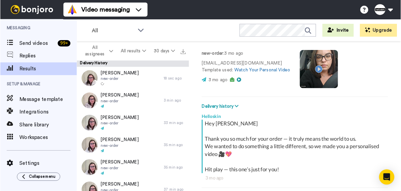
scroll to position [23, 0]
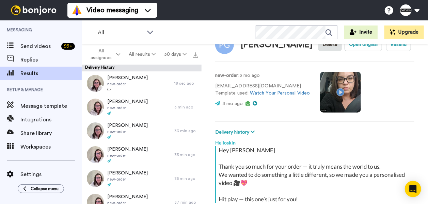
click at [334, 93] on video at bounding box center [340, 92] width 41 height 41
click at [354, 104] on video at bounding box center [340, 92] width 41 height 41
click at [349, 101] on video at bounding box center [340, 92] width 41 height 41
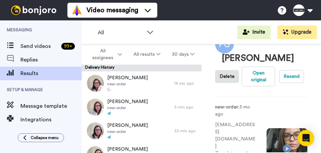
type textarea "x"
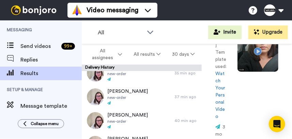
scroll to position [188, 0]
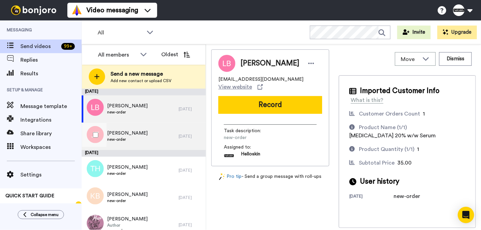
click at [148, 135] on div "[PERSON_NAME] new-order" at bounding box center [130, 136] width 97 height 27
